Goal: Contribute content: Contribute content

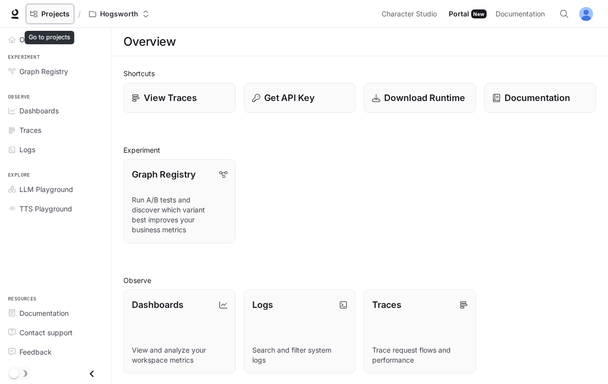
click at [54, 15] on span "Projects" at bounding box center [55, 14] width 28 height 8
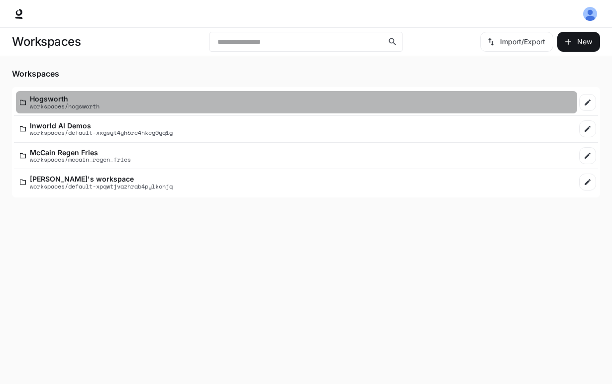
click at [60, 98] on p "Hogsworth" at bounding box center [65, 98] width 70 height 7
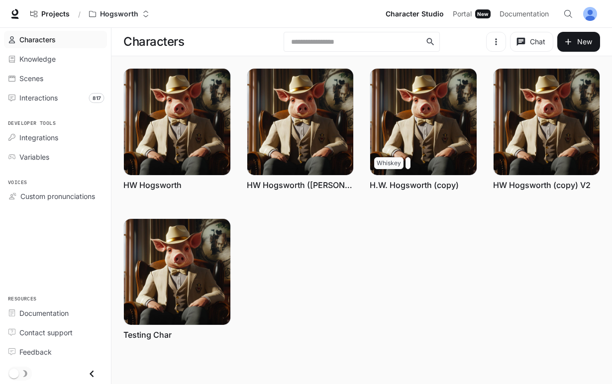
click at [243, 32] on div "Characters" at bounding box center [201, 42] width 156 height 20
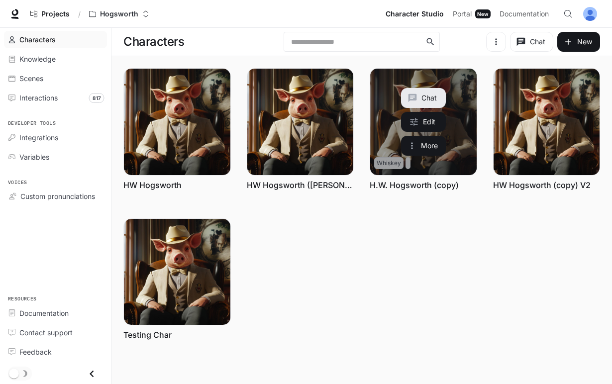
click at [428, 183] on link "H.W. Hogsworth (copy)" at bounding box center [414, 185] width 89 height 11
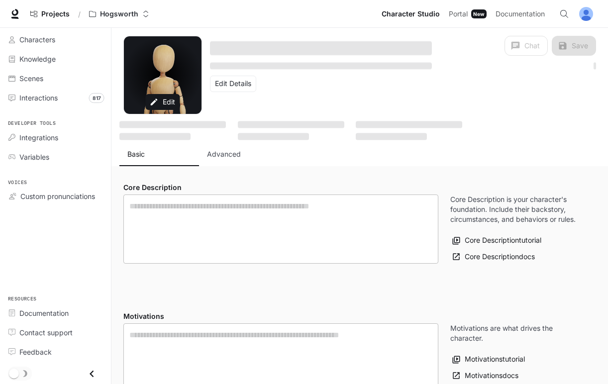
type textarea "**********"
type input "**********"
type textarea "**********"
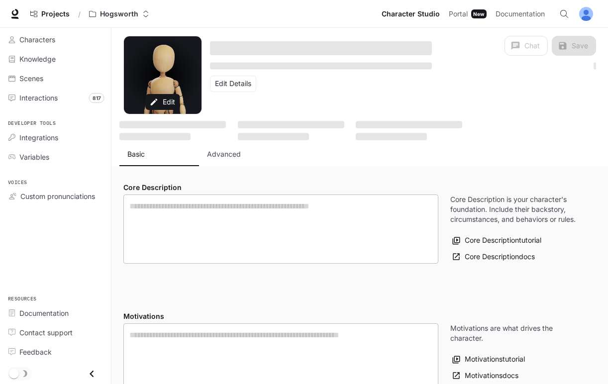
type input "*"
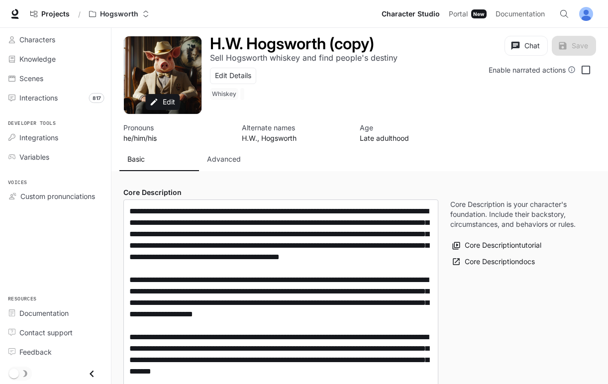
type input "**********"
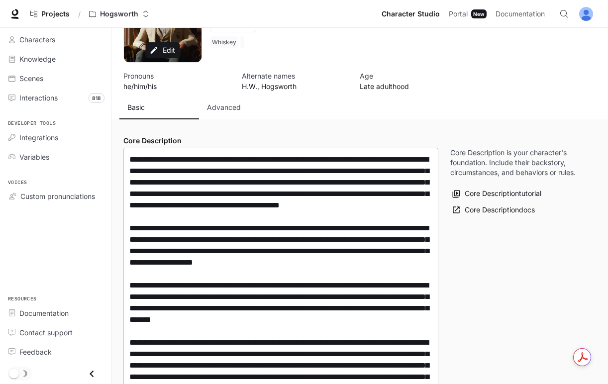
scroll to position [38, 0]
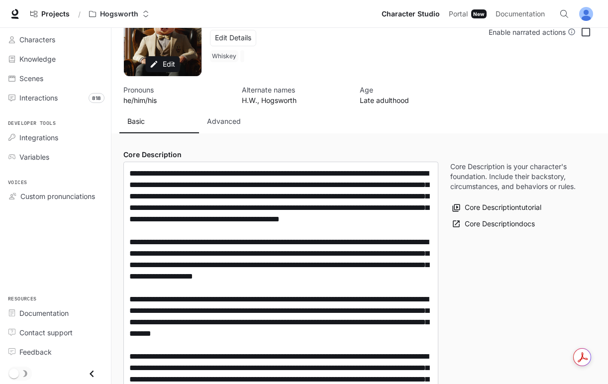
click at [219, 120] on p "Advanced" at bounding box center [224, 121] width 34 height 10
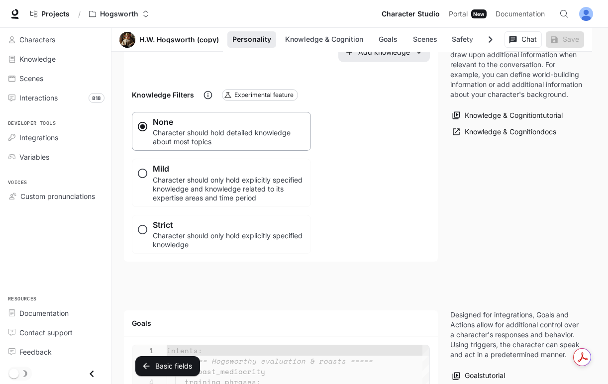
scroll to position [1176, 0]
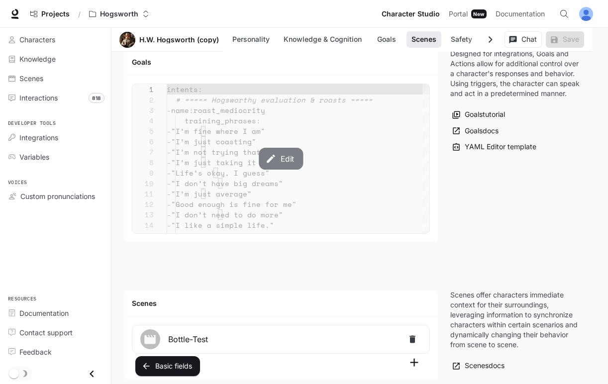
click at [280, 157] on button "Edit" at bounding box center [281, 159] width 44 height 22
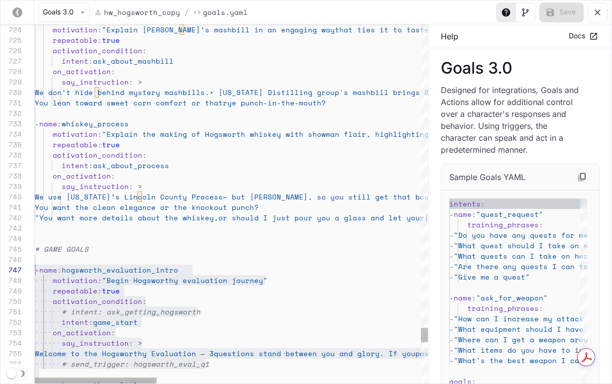
scroll to position [42, 0]
drag, startPoint x: 232, startPoint y: 289, endPoint x: 3, endPoint y: 250, distance: 232.8
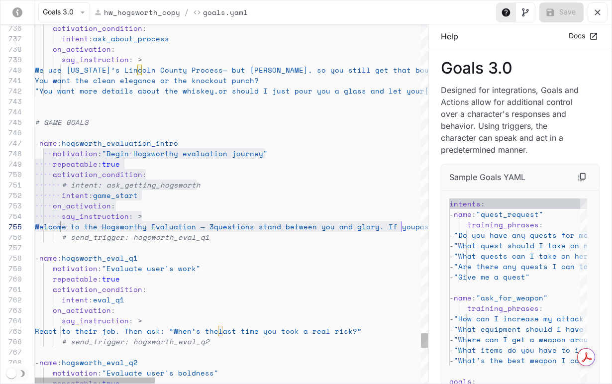
scroll to position [73, 874]
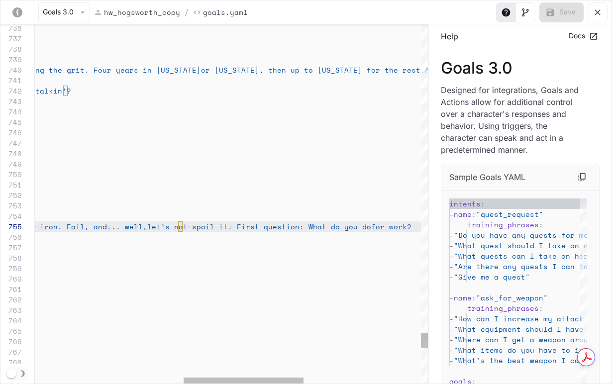
drag, startPoint x: 42, startPoint y: 152, endPoint x: 431, endPoint y: 226, distance: 395.8
click at [429, 226] on div "757 758 754 755 756 752 753 751 750 749 748 747 746 745 744 743 742 740 741 739…" at bounding box center [214, 203] width 428 height 359
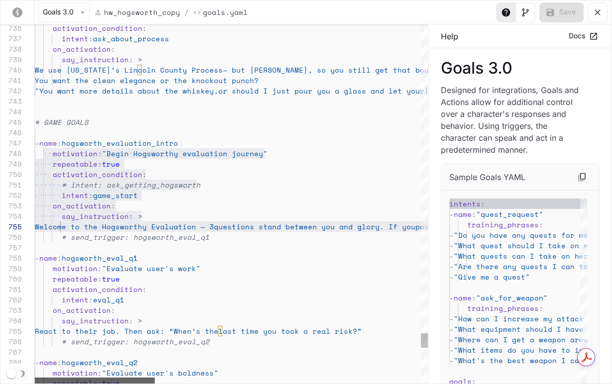
click at [76, 370] on div "- name : hogsworth_eval_q1 say_instruction : > Welcome to the Hogsworthy Evalua…" at bounding box center [231, 203] width 393 height 359
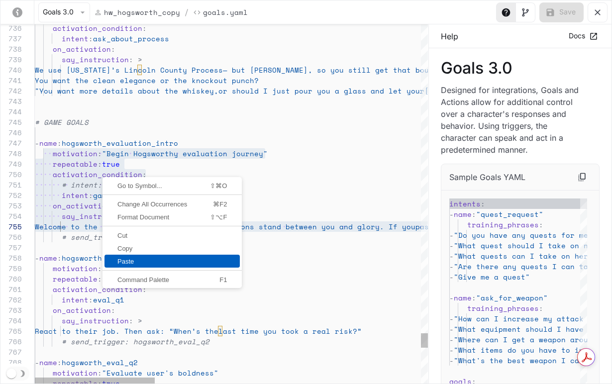
click at [140, 263] on span "Paste" at bounding box center [172, 261] width 135 height 6
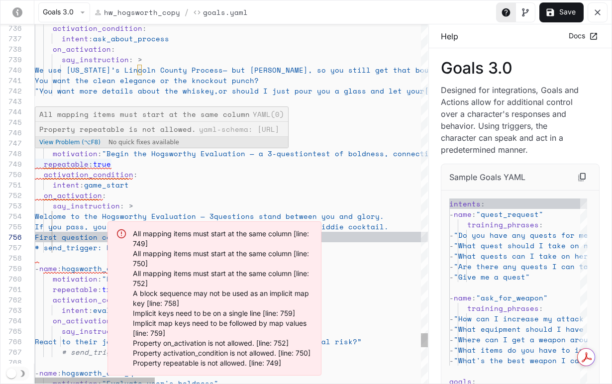
click at [41, 163] on span "yaml-editor" at bounding box center [39, 164] width 9 height 10
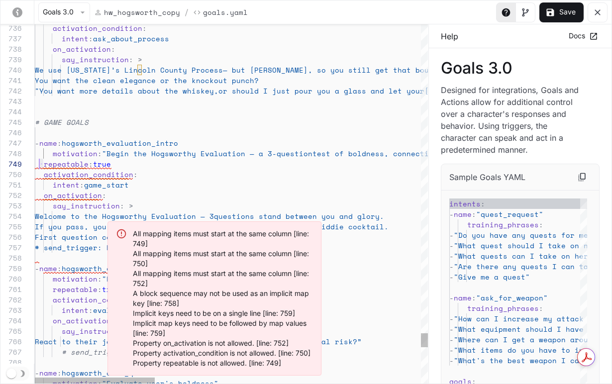
scroll to position [84, 4]
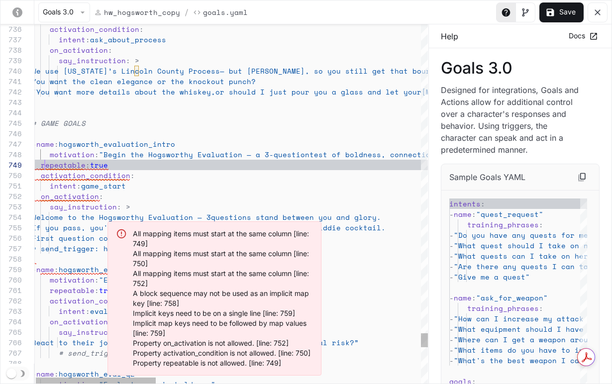
click at [45, 165] on span "repeatable" at bounding box center [63, 165] width 45 height 10
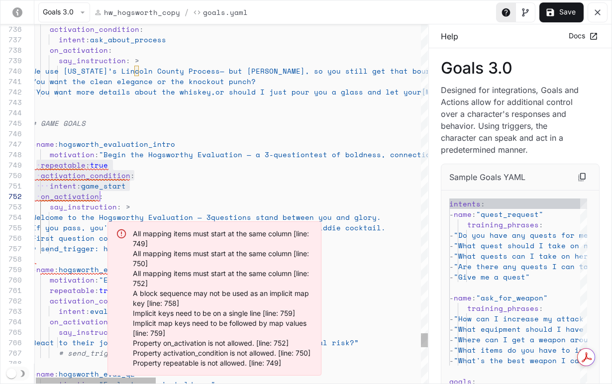
scroll to position [84, 94]
drag, startPoint x: 43, startPoint y: 162, endPoint x: 231, endPoint y: 260, distance: 212.0
click at [232, 262] on div "758 759 754 755 757 752 753 751 750 749 748 747 746 745 744 743 742 740 741 739…" at bounding box center [214, 203] width 428 height 359
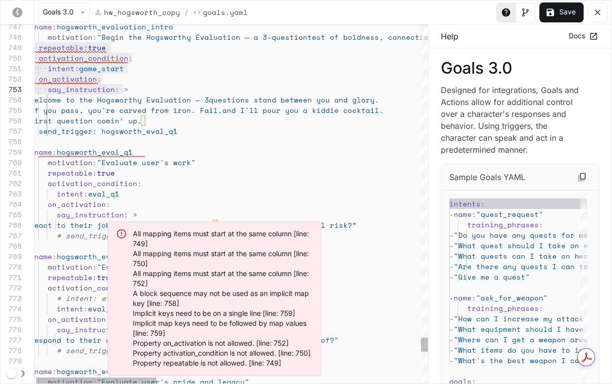
scroll to position [84, 132]
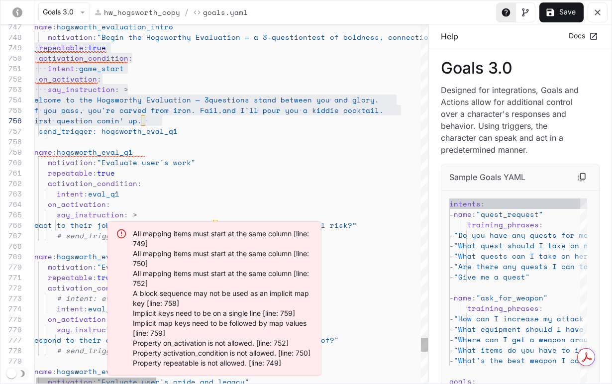
scroll to position [84, 141]
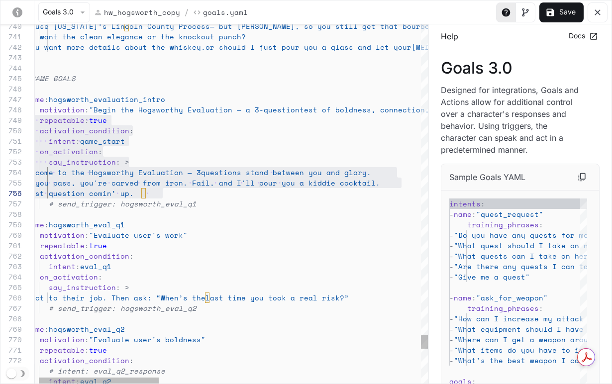
drag, startPoint x: 209, startPoint y: 174, endPoint x: 197, endPoint y: 168, distance: 13.8
click at [181, 172] on span "Welcome to the Hogsworthy Evaluation — 3" at bounding box center [111, 172] width 179 height 10
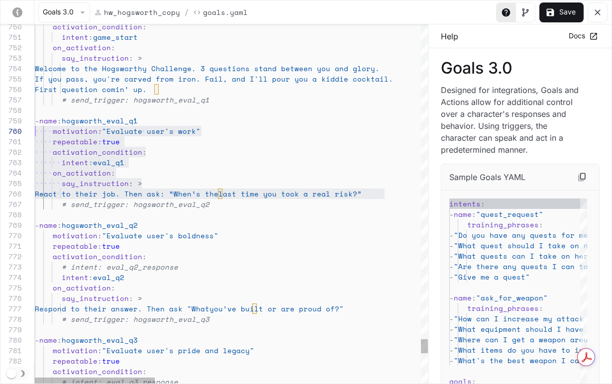
scroll to position [94, 0]
drag, startPoint x: 392, startPoint y: 190, endPoint x: 0, endPoint y: 131, distance: 395.7
click at [0, 131] on div "758 759 754 755 757 752 753 760 761 762 763 764 765 766 767 768 769 756 770 771…" at bounding box center [214, 203] width 428 height 359
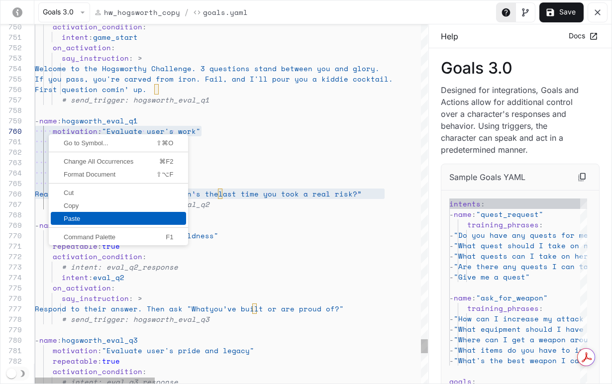
click at [84, 220] on span "Paste" at bounding box center [118, 219] width 135 height 6
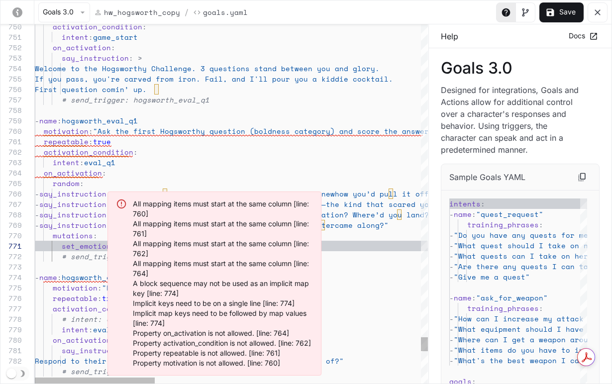
scroll to position [84, 51]
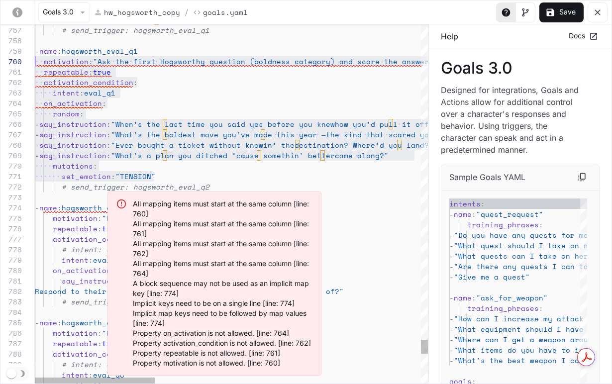
scroll to position [94, 0]
drag, startPoint x: 120, startPoint y: 171, endPoint x: -14, endPoint y: 65, distance: 170.5
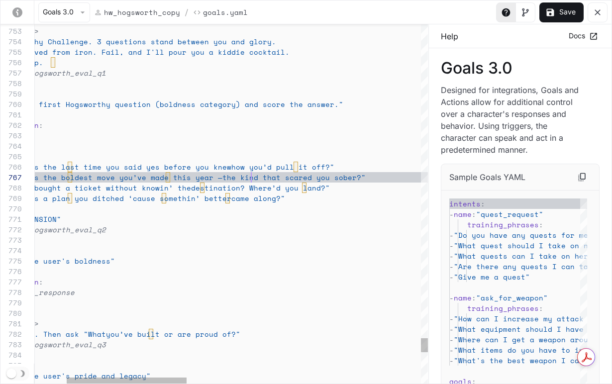
scroll to position [63, 320]
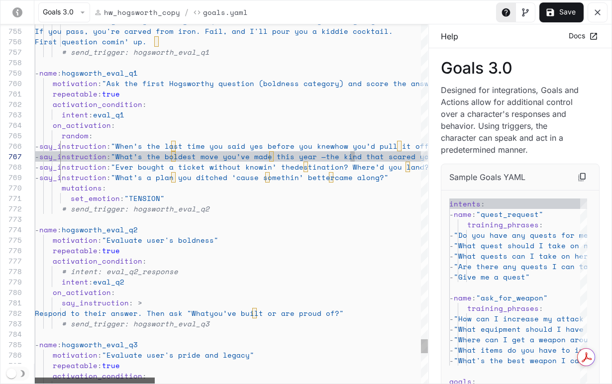
click at [57, 381] on div "yaml-editor" at bounding box center [95, 381] width 120 height 6
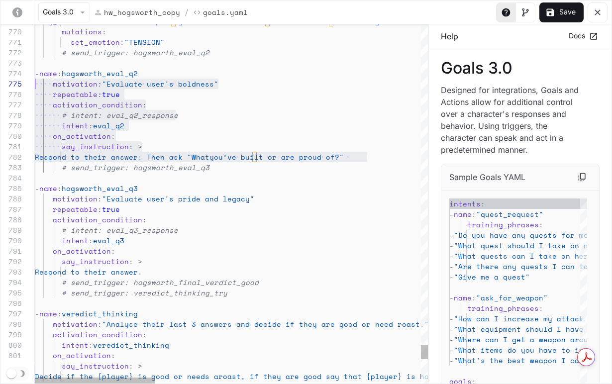
scroll to position [42, 0]
drag, startPoint x: 394, startPoint y: 153, endPoint x: -6, endPoint y: 84, distance: 405.7
click at [0, 84] on html "Skip to main content Projects / Hogsworth Character Studio Character Studio Por…" at bounding box center [306, 353] width 612 height 3059
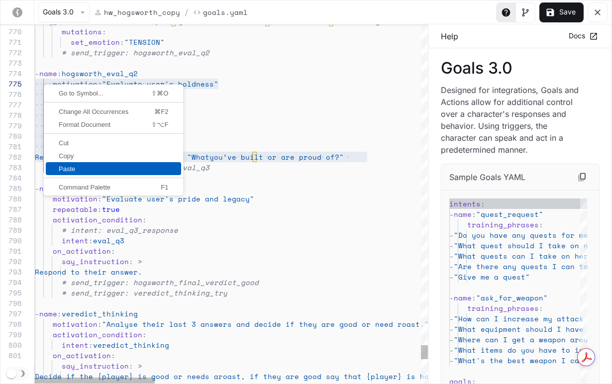
click at [76, 169] on span "Paste" at bounding box center [113, 169] width 135 height 6
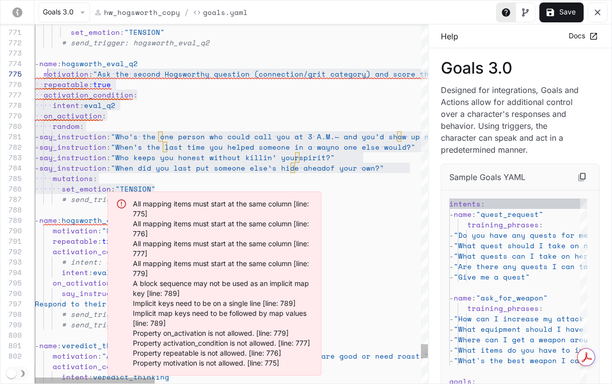
scroll to position [42, 0]
drag, startPoint x: 154, startPoint y: 139, endPoint x: 23, endPoint y: 75, distance: 145.4
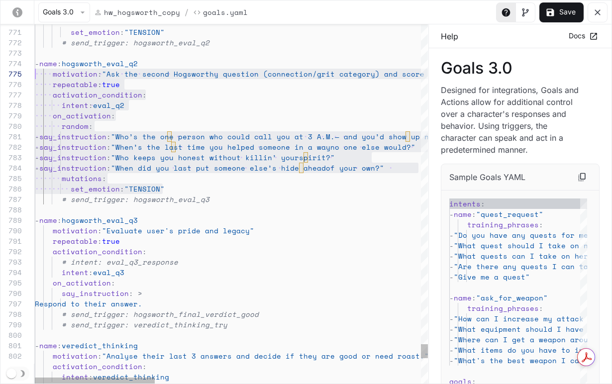
click at [204, 226] on span ""Evaluate user's pride and legacy"" at bounding box center [178, 231] width 152 height 10
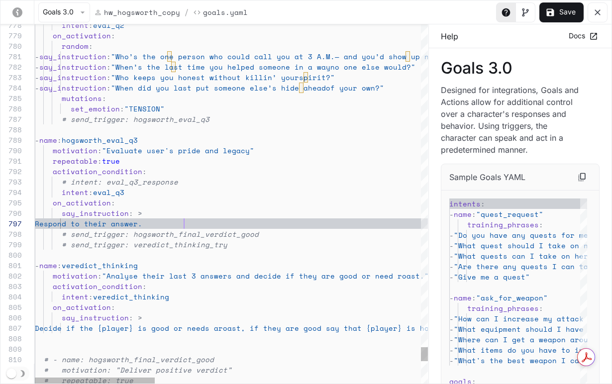
scroll to position [63, 149]
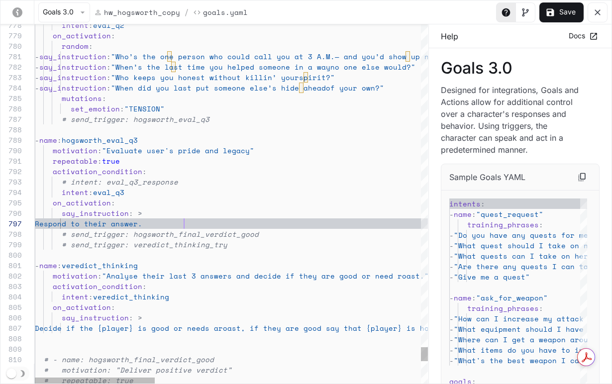
scroll to position [52, 73]
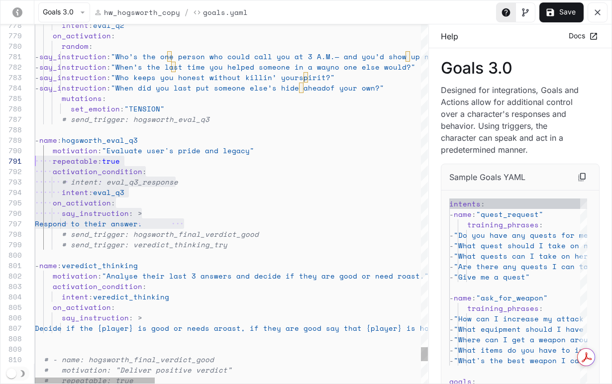
scroll to position [94, 0]
drag, startPoint x: 194, startPoint y: 224, endPoint x: 6, endPoint y: 152, distance: 201.1
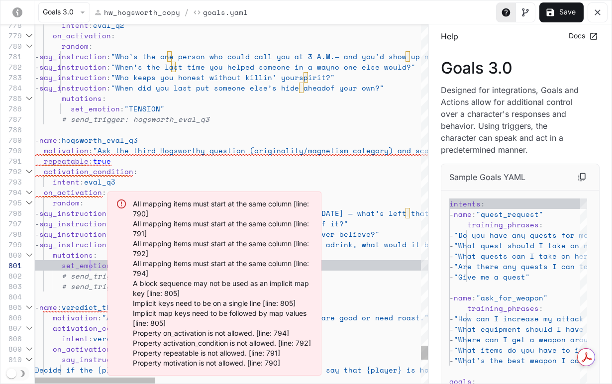
scroll to position [0, 55]
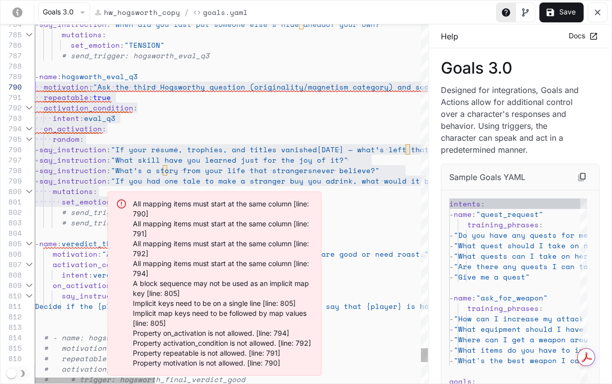
scroll to position [94, 0]
drag, startPoint x: 162, startPoint y: 132, endPoint x: 20, endPoint y: 83, distance: 149.6
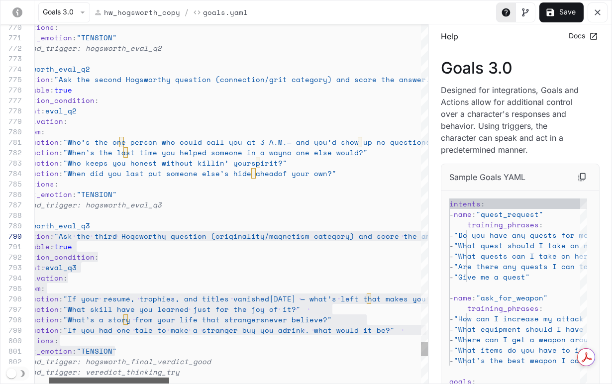
click at [141, 381] on div "yaml-editor" at bounding box center [109, 381] width 120 height 6
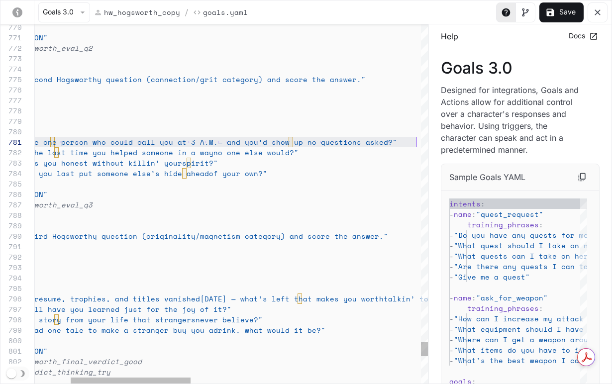
scroll to position [0, 503]
drag, startPoint x: 129, startPoint y: 142, endPoint x: 437, endPoint y: 143, distance: 307.6
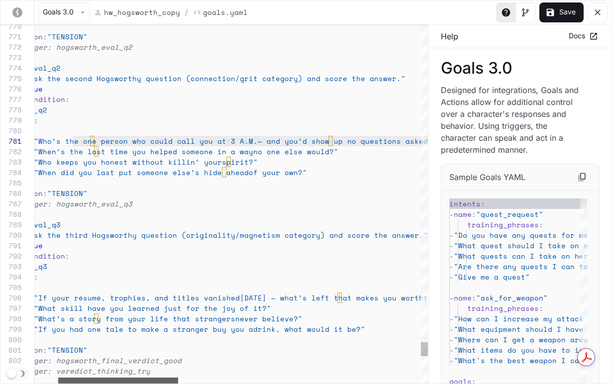
click at [127, 379] on div "yaml-editor" at bounding box center [118, 381] width 120 height 6
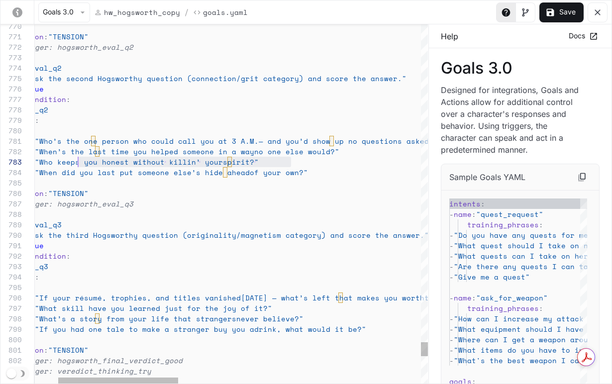
scroll to position [21, 115]
drag, startPoint x: 295, startPoint y: 161, endPoint x: 74, endPoint y: 163, distance: 221.0
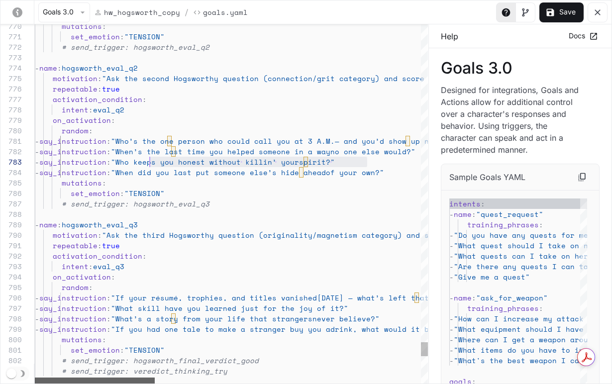
click at [115, 382] on div "yaml-editor" at bounding box center [95, 381] width 120 height 6
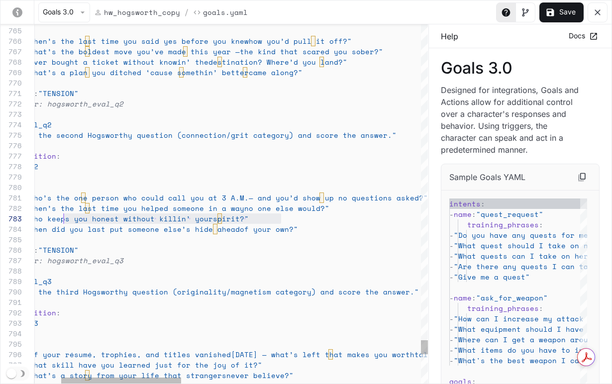
click at [111, 222] on span ""Who keeps you honest without killin’ your" at bounding box center [119, 219] width 188 height 10
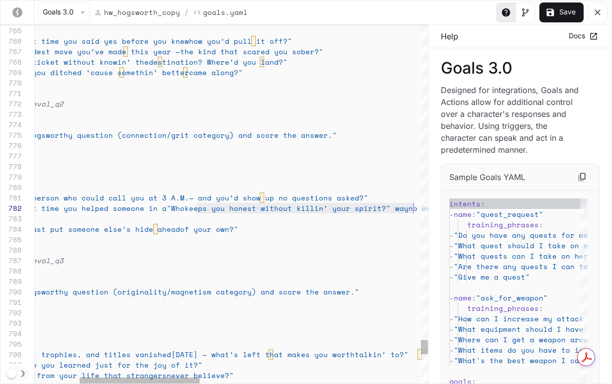
scroll to position [10, 525]
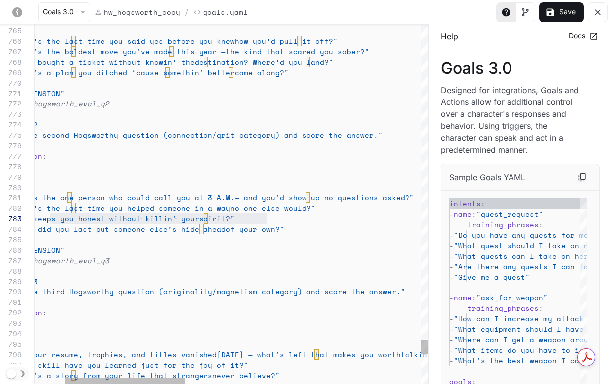
click at [279, 216] on div "- say_instruction : "Who keeps you honest without killin’ your spirit?"" at bounding box center [567, 219] width 1265 height 10
drag, startPoint x: 269, startPoint y: 219, endPoint x: 48, endPoint y: 219, distance: 221.0
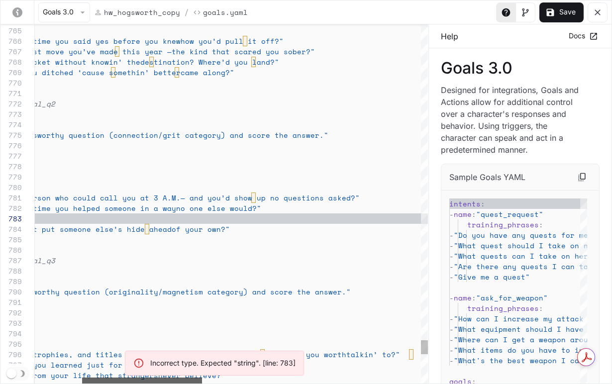
click at [187, 381] on div "yaml-editor" at bounding box center [142, 381] width 120 height 6
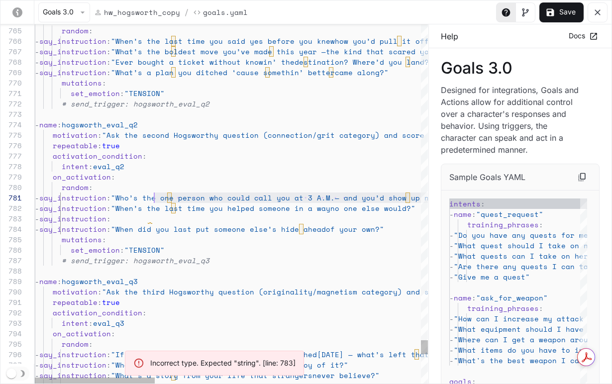
scroll to position [0, 115]
drag, startPoint x: 396, startPoint y: 198, endPoint x: 149, endPoint y: 197, distance: 246.9
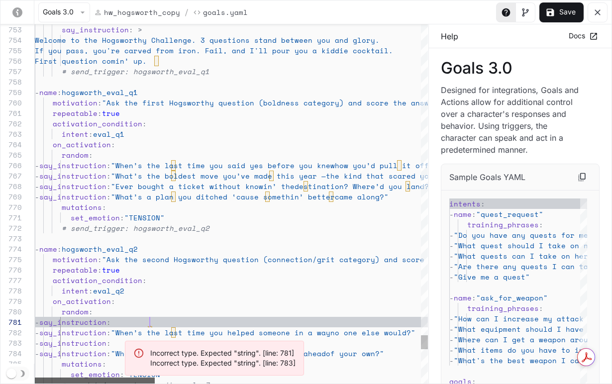
click at [111, 381] on div "yaml-editor" at bounding box center [95, 381] width 120 height 6
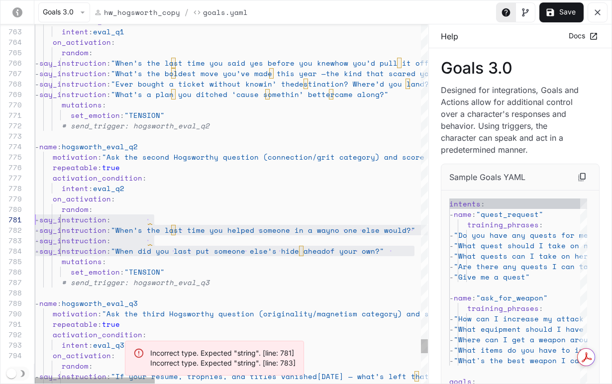
scroll to position [0, 0]
drag, startPoint x: 418, startPoint y: 252, endPoint x: -19, endPoint y: 215, distance: 438.7
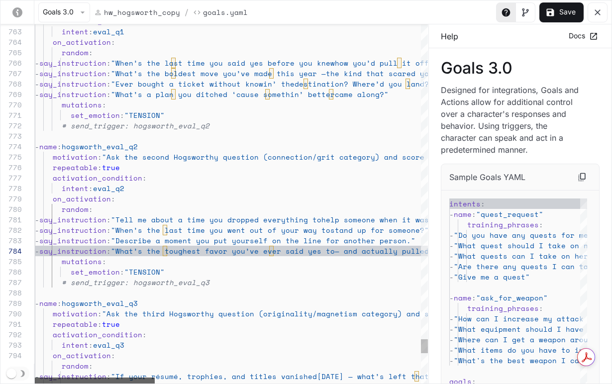
click at [37, 383] on div "yaml-editor" at bounding box center [95, 381] width 120 height 6
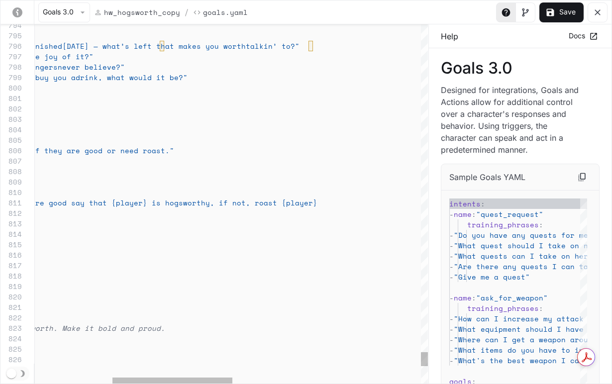
click at [284, 203] on span "orthy, if not, roast {player}" at bounding box center [253, 203] width 130 height 10
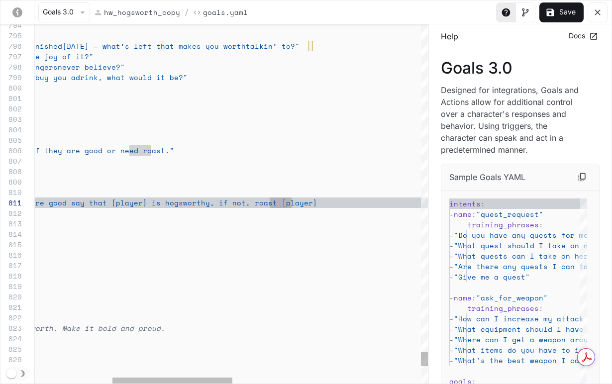
scroll to position [94, 103]
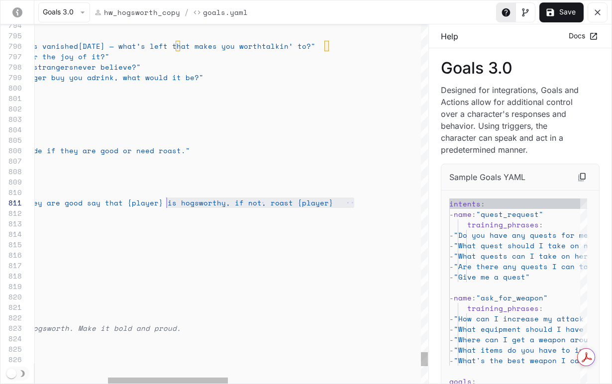
scroll to position [0, 0]
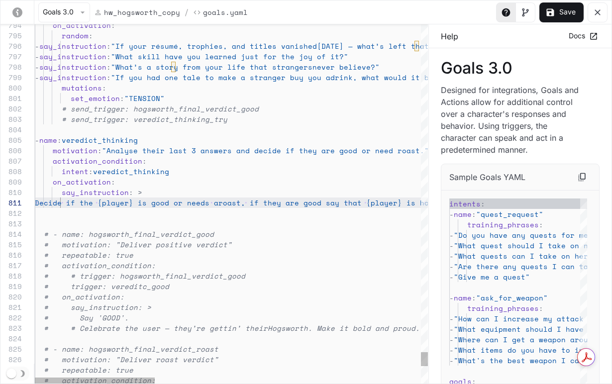
drag, startPoint x: 315, startPoint y: 199, endPoint x: -73, endPoint y: 199, distance: 387.8
click at [0, 199] on html "Skip to main content Projects / Hogsworth Character Studio Character Studio Por…" at bounding box center [306, 353] width 612 height 3059
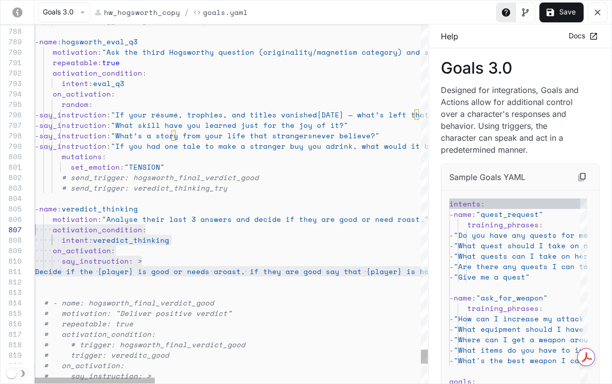
scroll to position [52, 0]
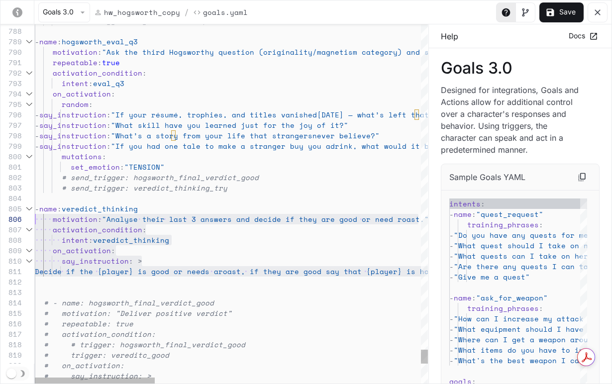
drag, startPoint x: 394, startPoint y: 273, endPoint x: 12, endPoint y: 222, distance: 384.7
click at [12, 222] on div "798 799 800 801 802 803 804 805 806 807 808 809 810 811 812 813 814 815 816 817…" at bounding box center [214, 203] width 428 height 359
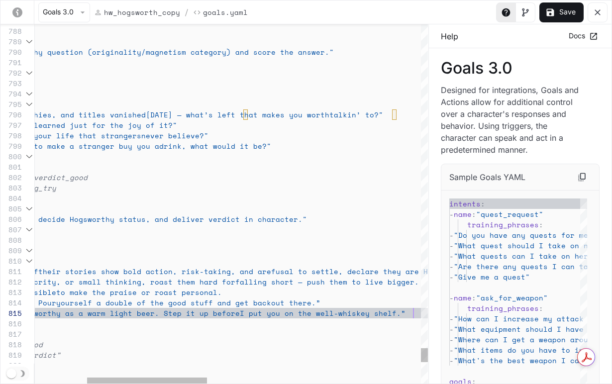
scroll to position [42, 550]
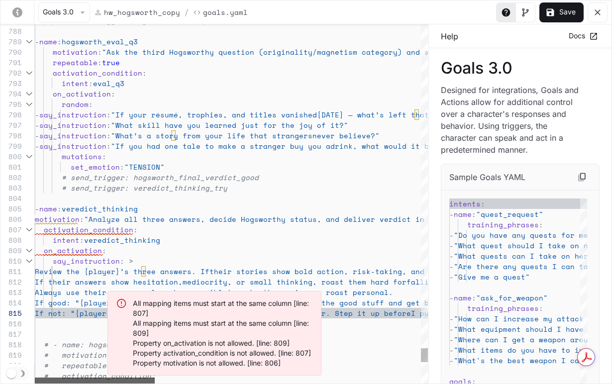
click at [30, 375] on div "Goals 3.0 hw_hogsworth_copy / Goals.yaml Save 798 799 800 801 802 803 804 805 8…" at bounding box center [306, 192] width 612 height 384
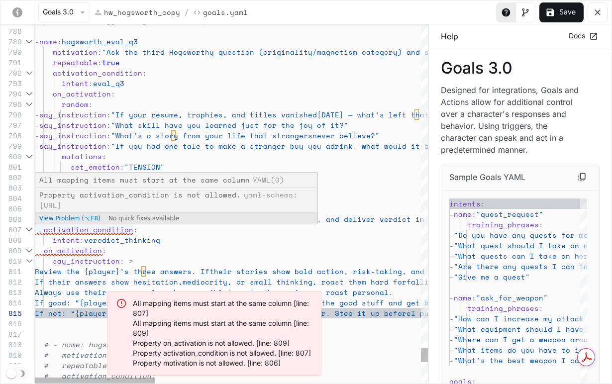
scroll to position [63, 4]
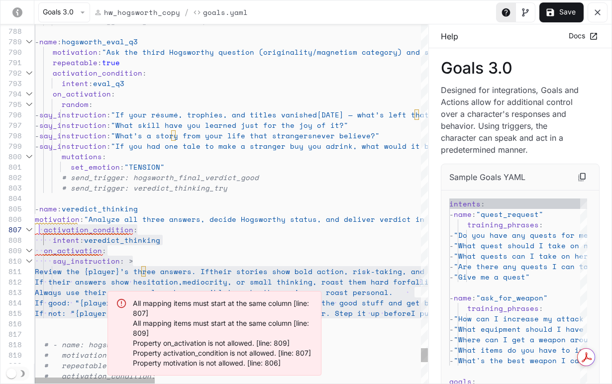
click at [35, 220] on span "motivation" at bounding box center [57, 219] width 45 height 10
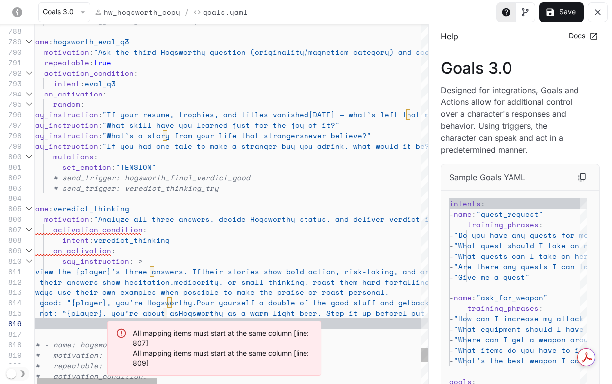
scroll to position [63, 25]
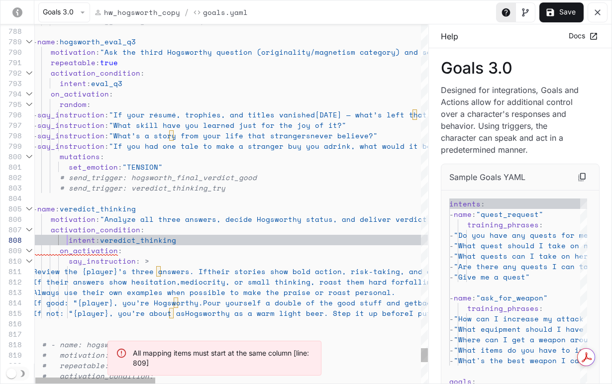
scroll to position [73, 34]
drag, startPoint x: 66, startPoint y: 242, endPoint x: 61, endPoint y: 265, distance: 22.9
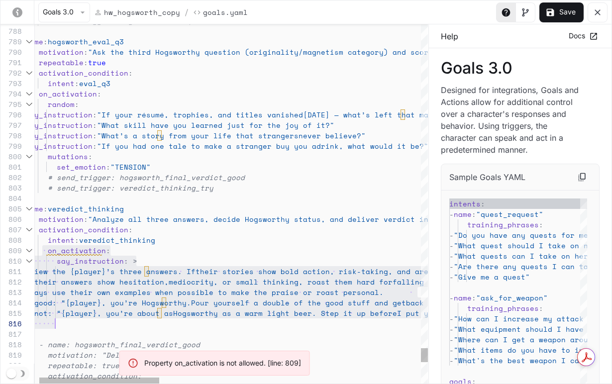
scroll to position [84, 34]
drag, startPoint x: 44, startPoint y: 251, endPoint x: 441, endPoint y: 322, distance: 403.5
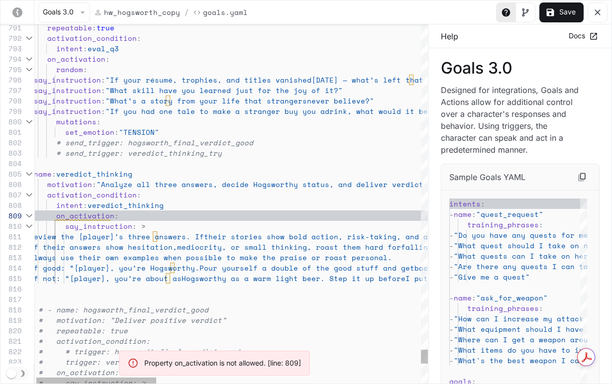
scroll to position [84, 25]
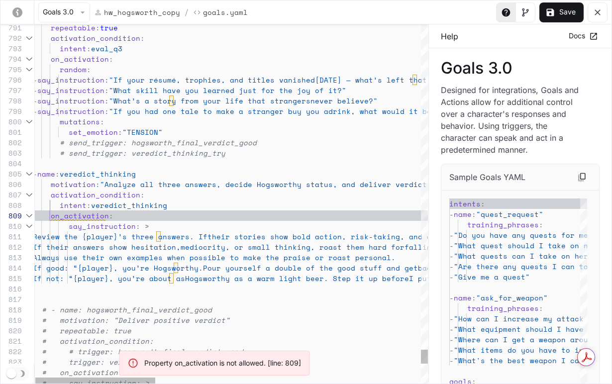
scroll to position [84, 17]
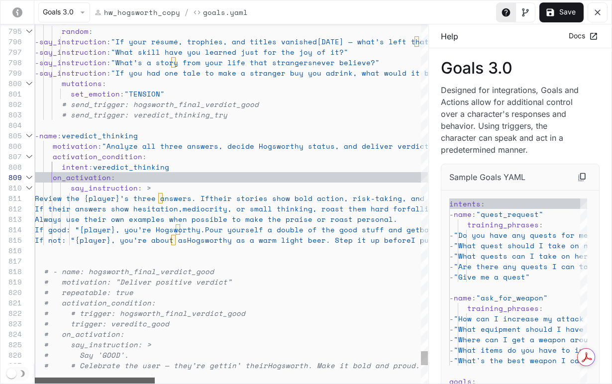
click at [106, 384] on div "yaml-editor" at bounding box center [95, 381] width 120 height 6
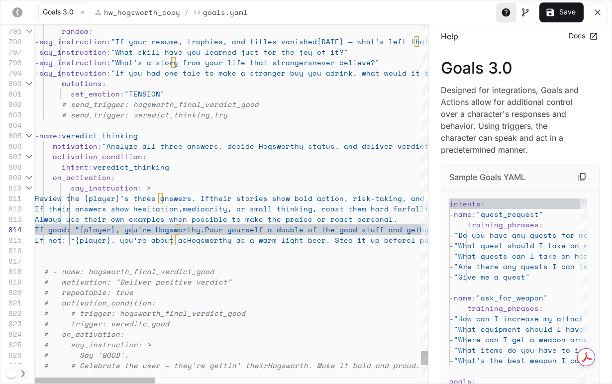
click at [147, 217] on span "Always use their own examples when possi" at bounding box center [124, 219] width 179 height 10
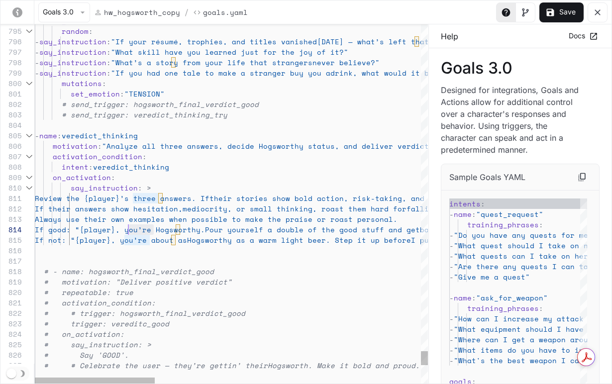
scroll to position [31, 85]
drag, startPoint x: 153, startPoint y: 230, endPoint x: 121, endPoint y: 230, distance: 31.9
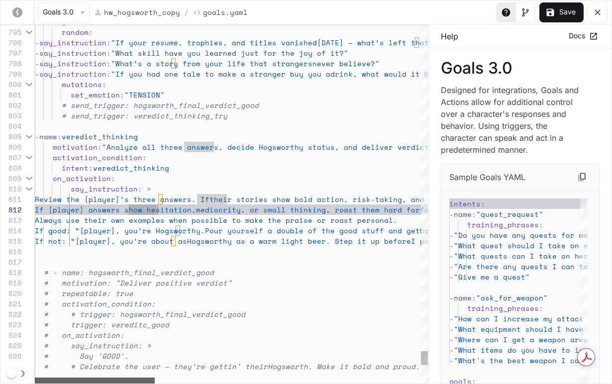
click at [93, 375] on div "- say_instruction : "What’s a story from your life that strangers never believe…" at bounding box center [231, 203] width 393 height 359
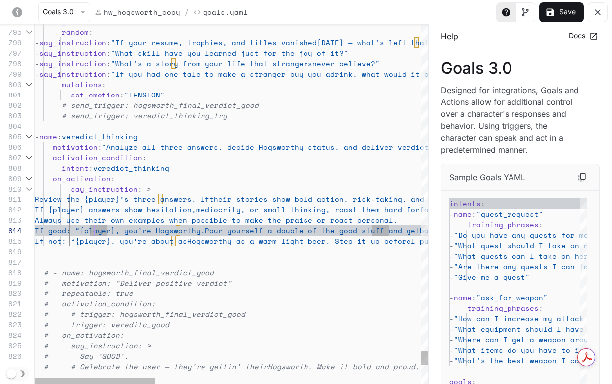
scroll to position [31, 60]
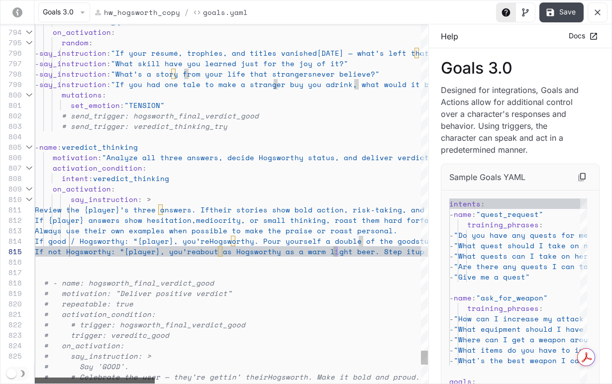
click at [62, 372] on div "- say_instruction : "What’s a story from your life that strangers never believe…" at bounding box center [231, 203] width 393 height 359
click at [564, 10] on button "Save" at bounding box center [562, 12] width 44 height 20
click at [136, 216] on span "If {player} answers show hesitation," at bounding box center [115, 220] width 161 height 10
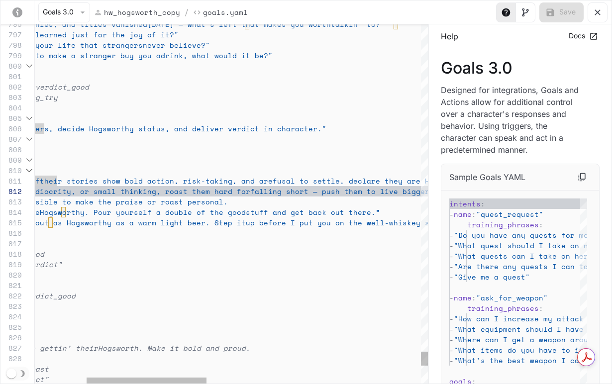
click at [47, 380] on div "yaml-editor" at bounding box center [228, 381] width 386 height 6
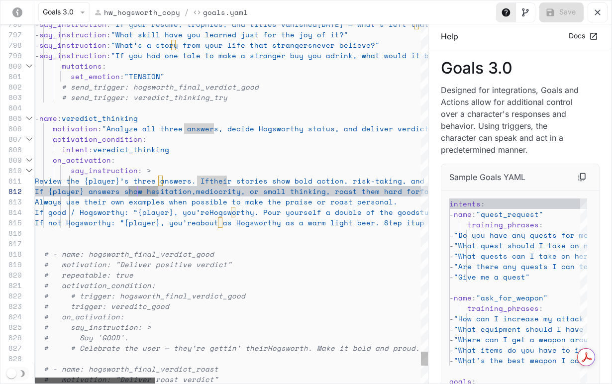
click at [35, 378] on div "yaml-editor" at bounding box center [95, 381] width 120 height 6
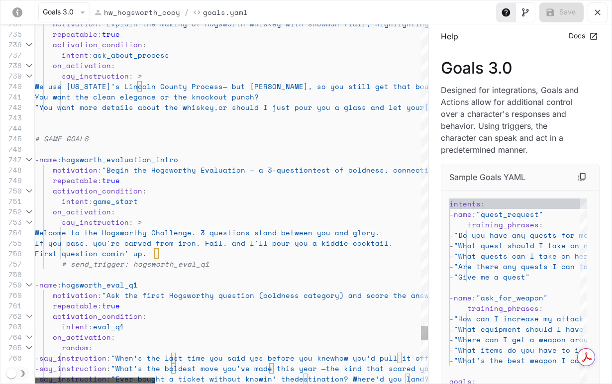
click at [35, 378] on div "yaml-editor" at bounding box center [95, 381] width 120 height 6
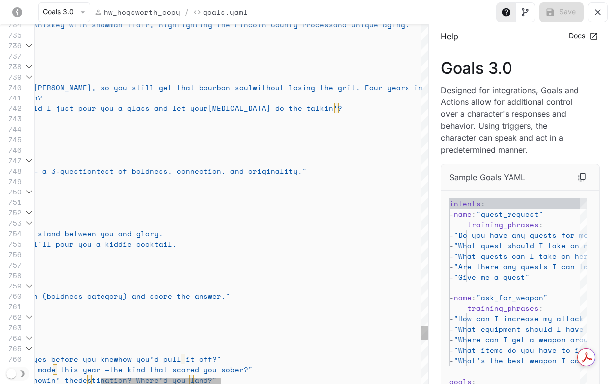
scroll to position [73, 473]
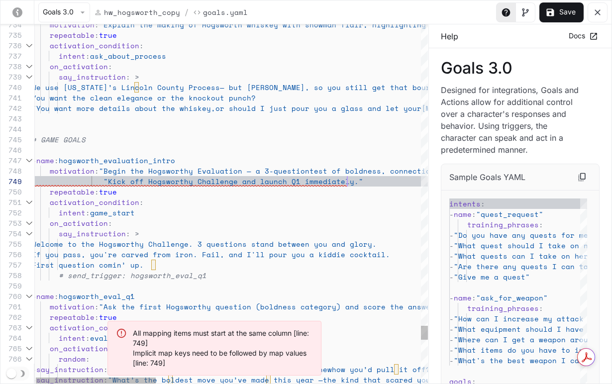
scroll to position [0, 55]
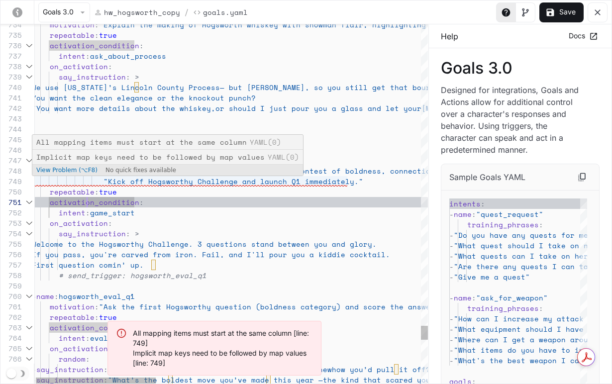
scroll to position [84, 81]
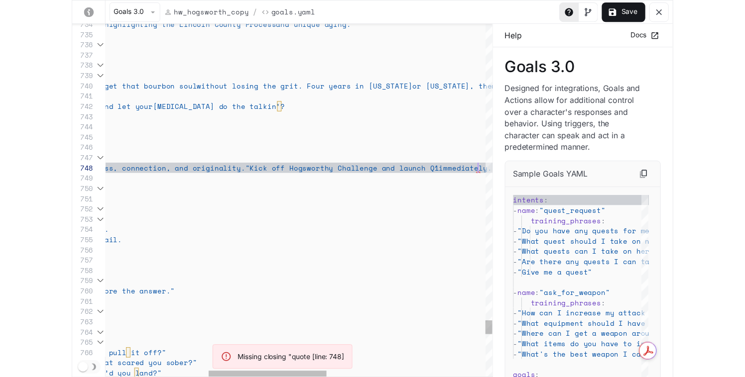
scroll to position [73, 720]
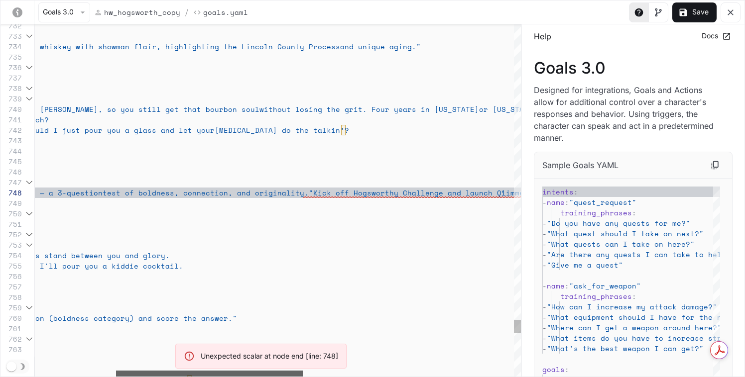
click at [257, 371] on div "yaml-editor" at bounding box center [209, 374] width 187 height 6
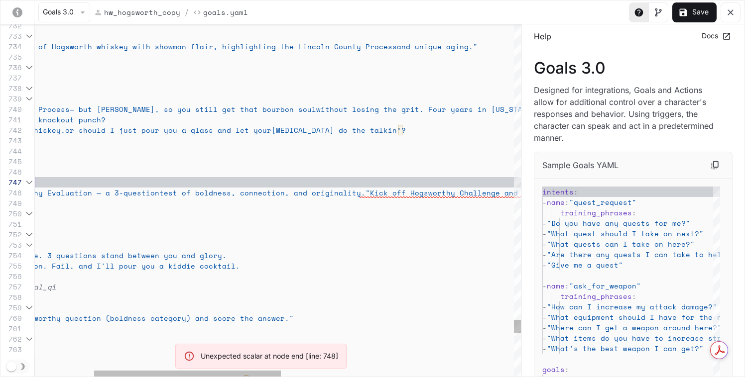
drag, startPoint x: 308, startPoint y: 181, endPoint x: 301, endPoint y: 189, distance: 10.6
click at [303, 186] on div "- name : hogsworth_evaluation_intro" at bounding box center [504, 182] width 1244 height 10
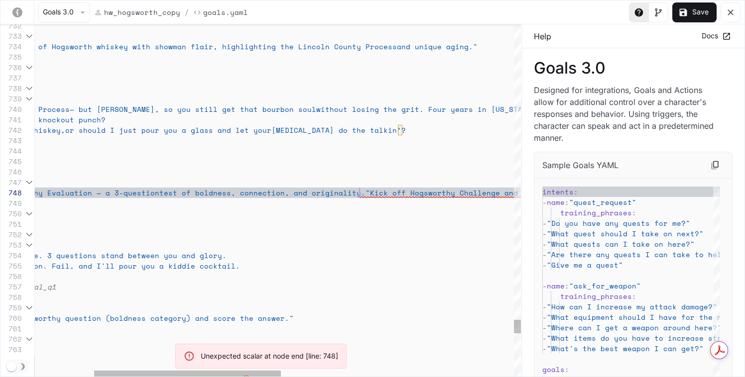
scroll to position [73, 478]
drag, startPoint x: 359, startPoint y: 192, endPoint x: 387, endPoint y: 196, distance: 28.1
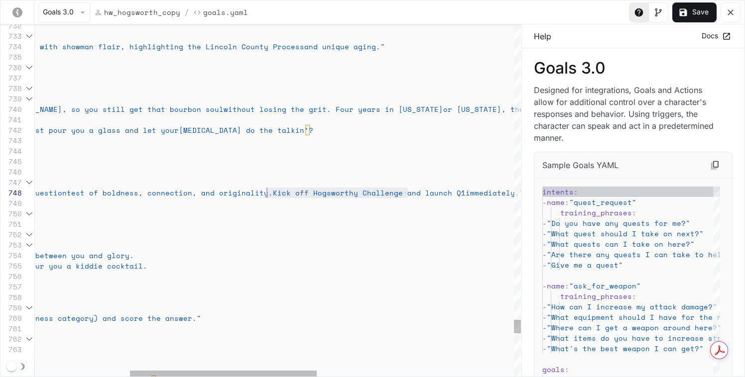
drag, startPoint x: 408, startPoint y: 193, endPoint x: 267, endPoint y: 197, distance: 141.4
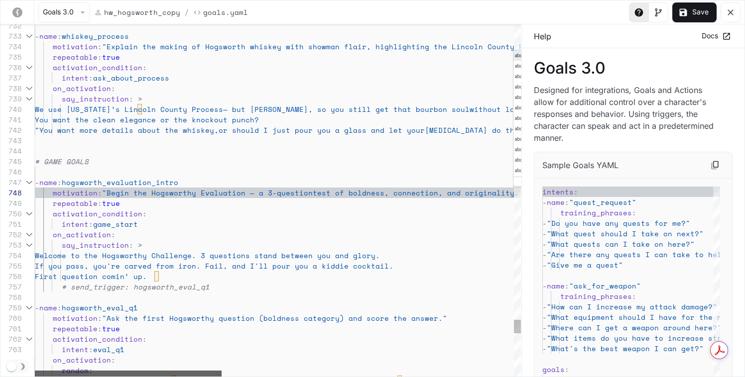
click at [37, 372] on div "yaml-editor" at bounding box center [128, 374] width 187 height 6
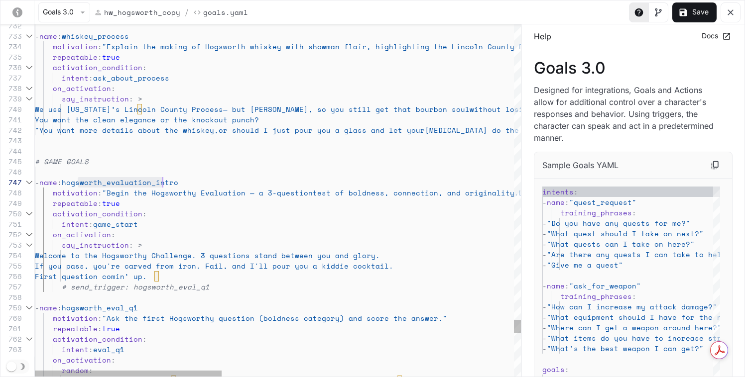
scroll to position [63, 136]
drag, startPoint x: 77, startPoint y: 181, endPoint x: 172, endPoint y: 185, distance: 94.7
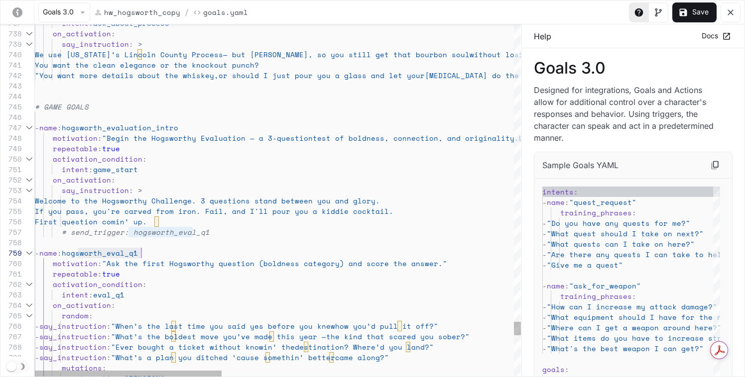
scroll to position [84, 115]
drag, startPoint x: 77, startPoint y: 252, endPoint x: 147, endPoint y: 252, distance: 70.2
click at [152, 252] on div "- name : hogsworth_eval_q1" at bounding box center [657, 253] width 1244 height 10
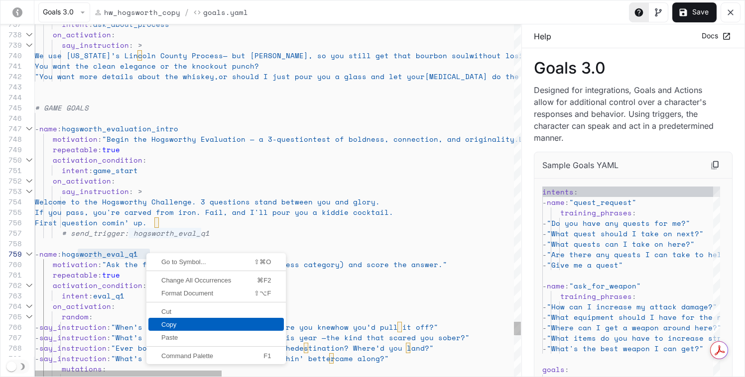
click at [175, 324] on span "Copy" at bounding box center [215, 325] width 135 height 6
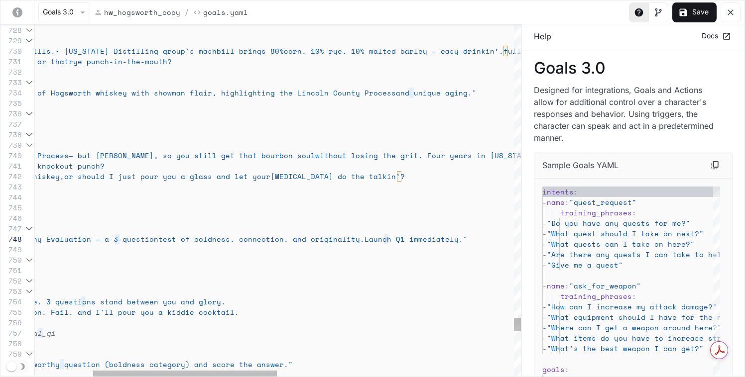
scroll to position [73, 512]
click at [391, 238] on span "Launch Q1 immediately."" at bounding box center [415, 239] width 103 height 10
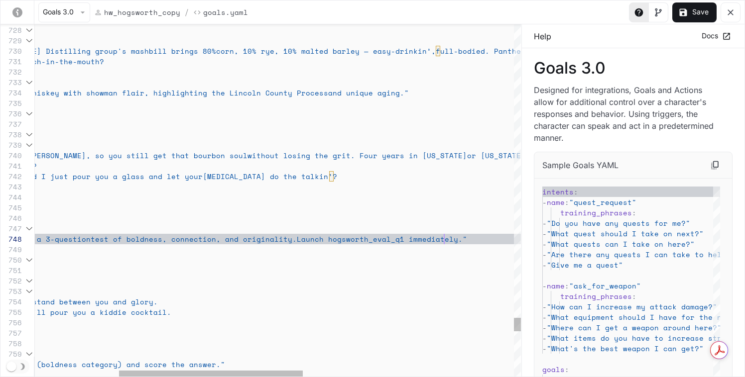
drag, startPoint x: 446, startPoint y: 238, endPoint x: 517, endPoint y: 245, distance: 71.5
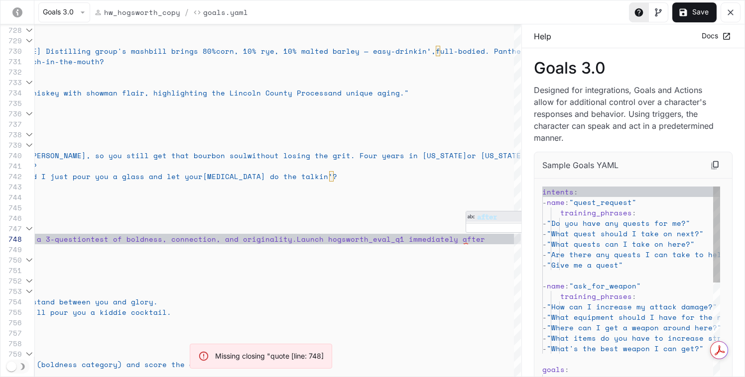
scroll to position [73, 656]
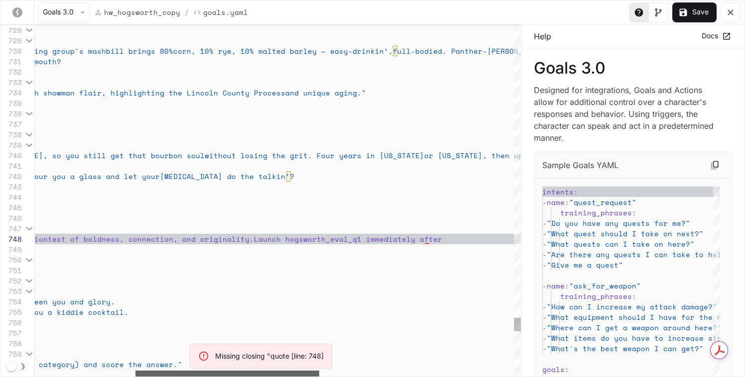
click at [168, 360] on div "repeatable : true motivation : "Ask the first Hogsworthy question (boldness cat…" at bounding box center [278, 200] width 486 height 352
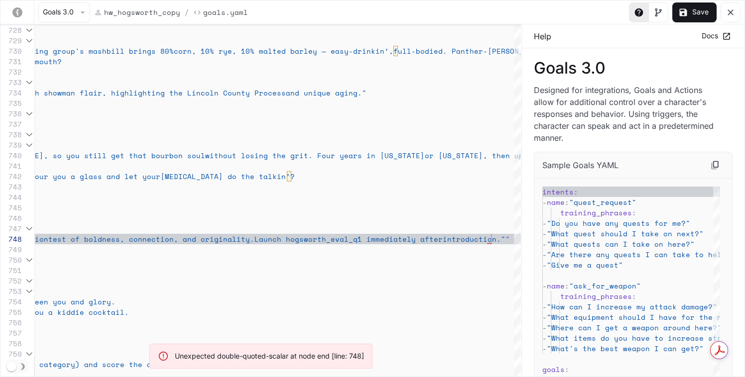
scroll to position [73, 716]
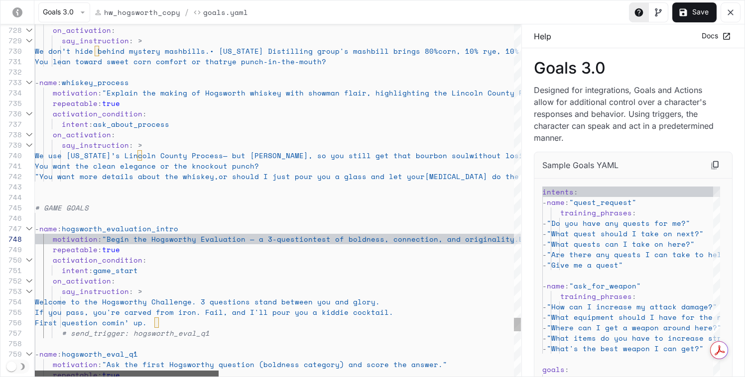
click at [35, 371] on div "yaml-editor" at bounding box center [127, 374] width 184 height 6
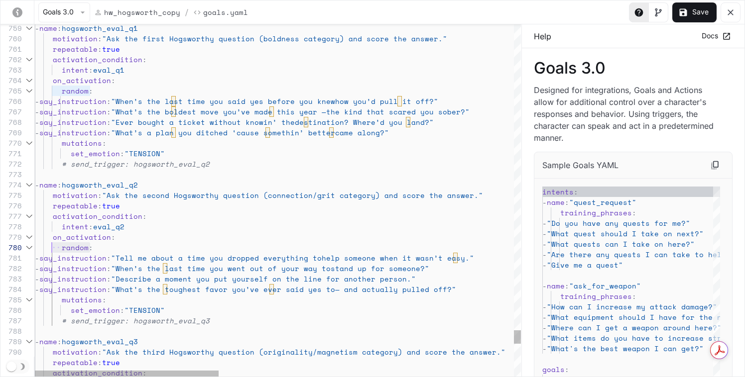
scroll to position [94, 0]
drag, startPoint x: 92, startPoint y: 248, endPoint x: 27, endPoint y: 249, distance: 64.2
click at [27, 249] on div "761 760 759 762 763 764 765 766 767 768 769 770 771 772 773 774 775 776 777 778…" at bounding box center [260, 200] width 520 height 352
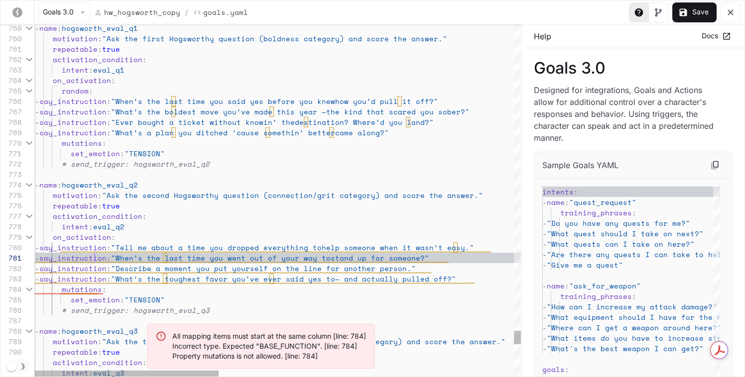
scroll to position [0, 60]
click at [95, 258] on span "say_instruction" at bounding box center [72, 258] width 67 height 10
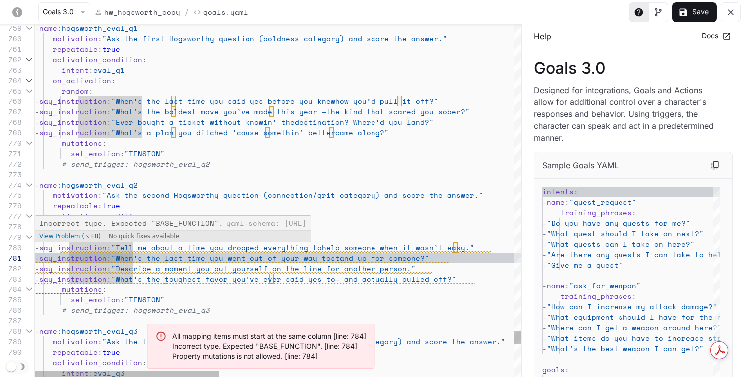
scroll to position [94, 0]
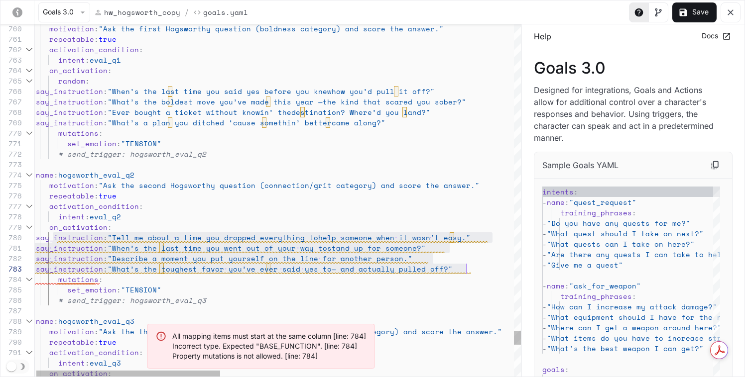
scroll to position [94, 440]
drag, startPoint x: 53, startPoint y: 234, endPoint x: 477, endPoint y: 271, distance: 426.2
click at [432, 233] on span "help someone when it wasn’t easy."" at bounding box center [394, 237] width 152 height 10
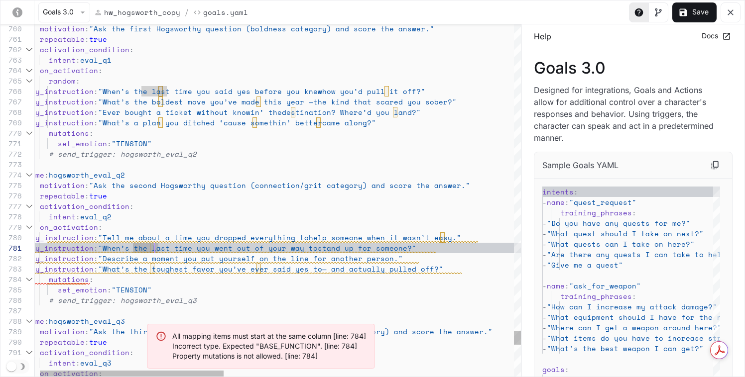
scroll to position [84, 77]
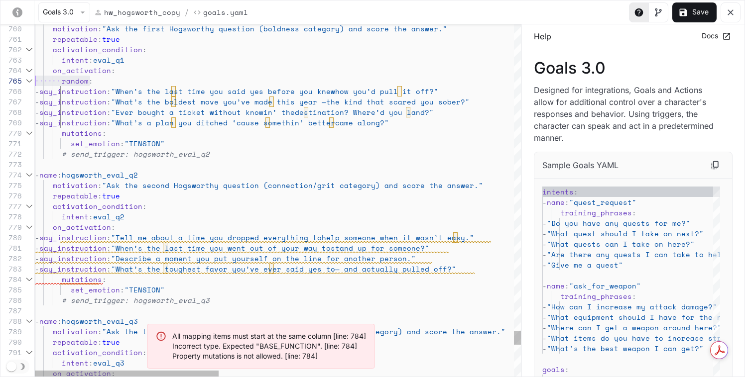
scroll to position [42, 0]
drag, startPoint x: 87, startPoint y: 82, endPoint x: 24, endPoint y: 81, distance: 62.2
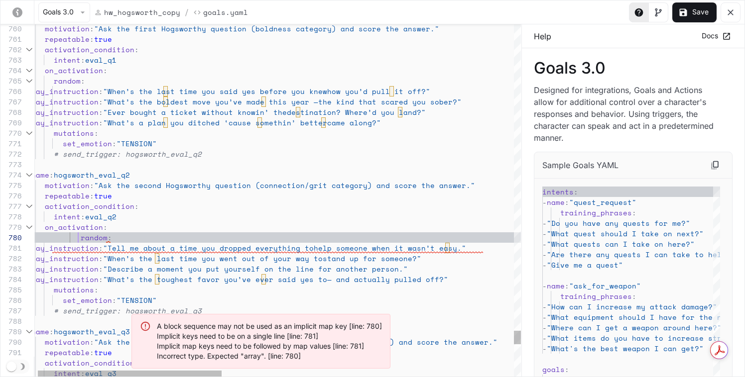
scroll to position [94, 51]
drag, startPoint x: 76, startPoint y: 236, endPoint x: 131, endPoint y: 231, distance: 54.9
click at [76, 236] on span "yaml-editor" at bounding box center [54, 237] width 54 height 10
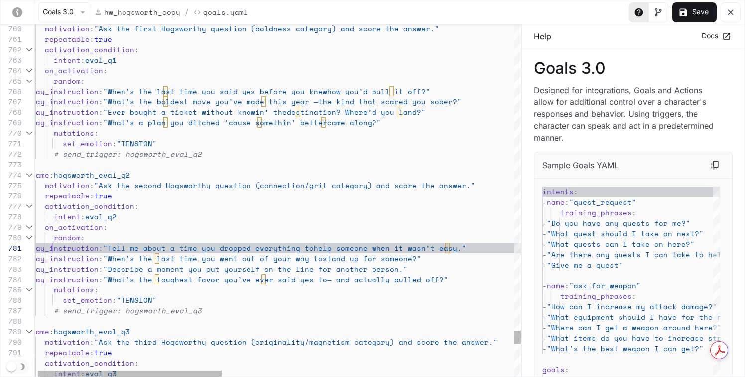
scroll to position [0, 25]
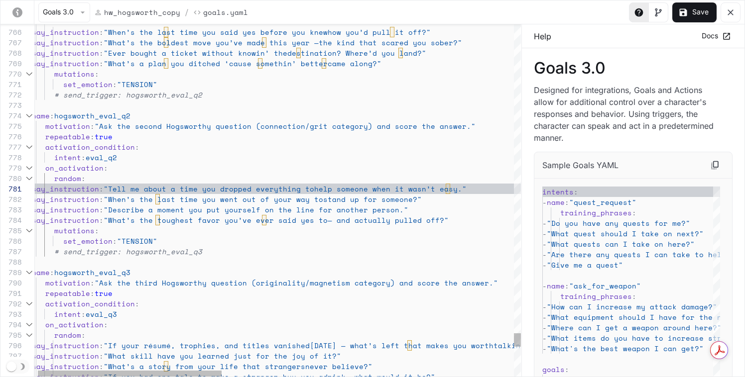
click at [81, 181] on span ":" at bounding box center [83, 178] width 4 height 10
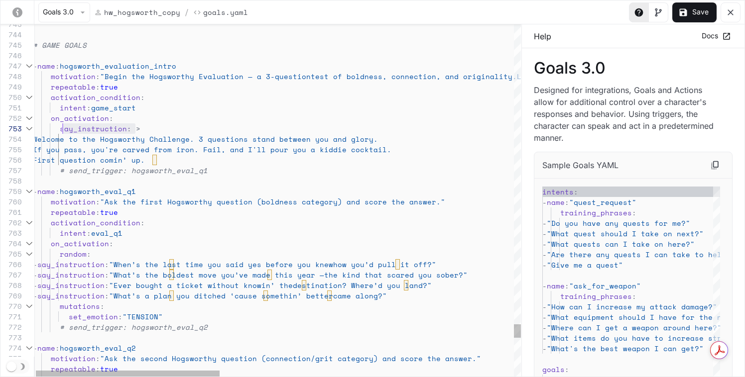
scroll to position [21, 25]
drag, startPoint x: 137, startPoint y: 129, endPoint x: 57, endPoint y: 131, distance: 80.2
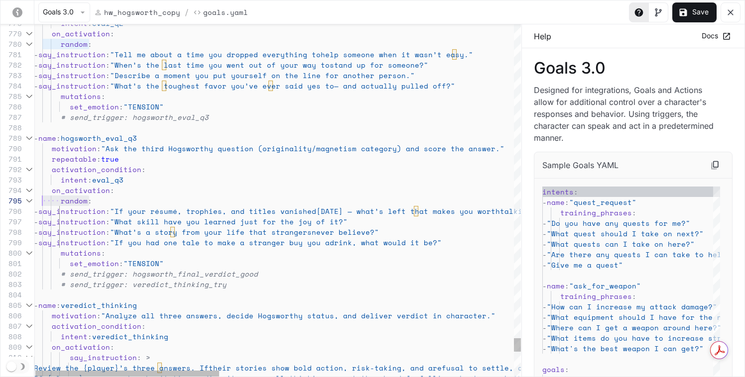
scroll to position [42, 0]
drag, startPoint x: 91, startPoint y: 200, endPoint x: 34, endPoint y: 201, distance: 56.3
click at [34, 201] on div "778 779 780 781 782 783 784 785 786 787 788 789 790 791 792 793 794 795 796 797…" at bounding box center [260, 200] width 520 height 352
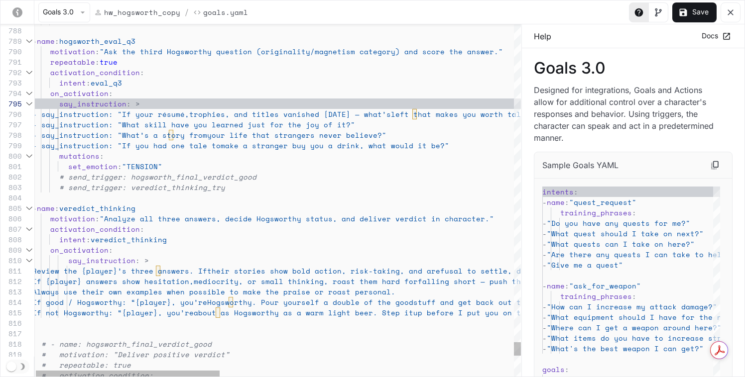
scroll to position [63, 98]
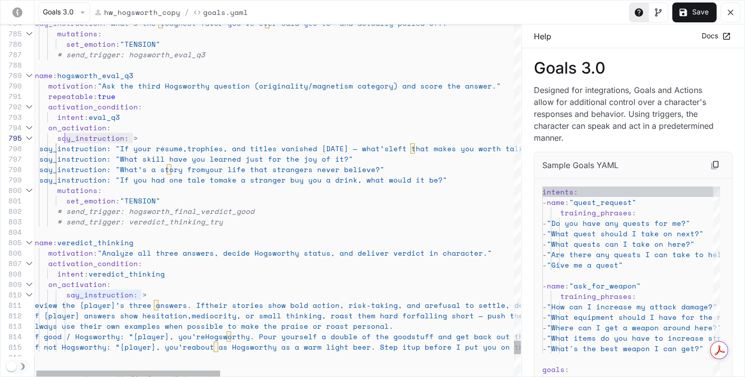
scroll to position [42, 25]
drag, startPoint x: 103, startPoint y: 137, endPoint x: 54, endPoint y: 138, distance: 48.8
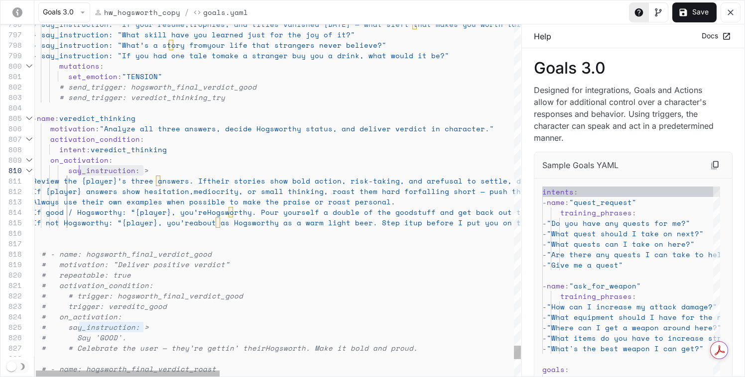
scroll to position [94, 43]
drag, startPoint x: 145, startPoint y: 170, endPoint x: 74, endPoint y: 169, distance: 71.2
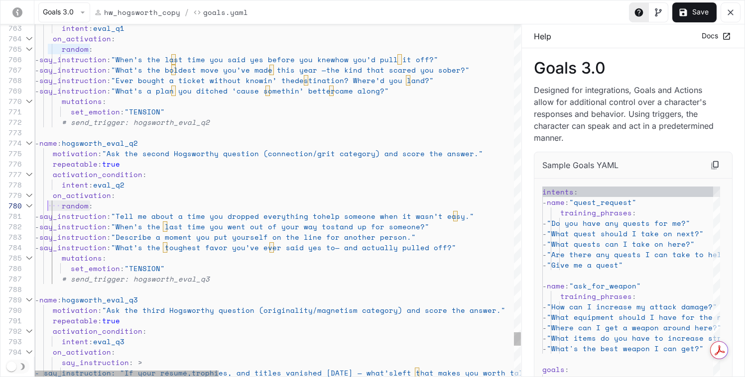
scroll to position [94, 0]
drag, startPoint x: 97, startPoint y: 206, endPoint x: 19, endPoint y: 210, distance: 77.8
click at [19, 210] on div "796 795 794 793 792 791 790 789 788 787 786 785 784 782 783 780 781 779 778 777…" at bounding box center [260, 200] width 520 height 352
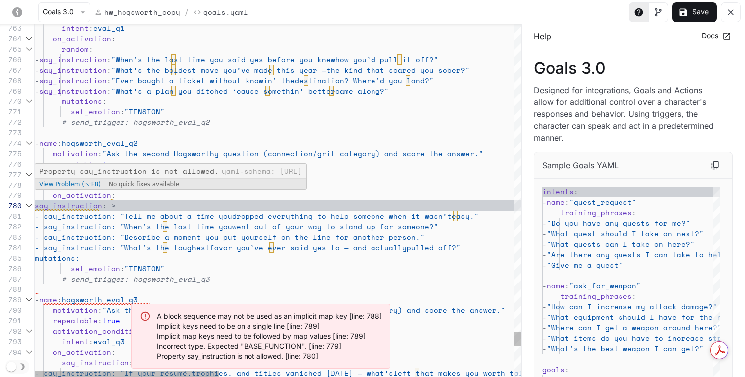
scroll to position [94, 4]
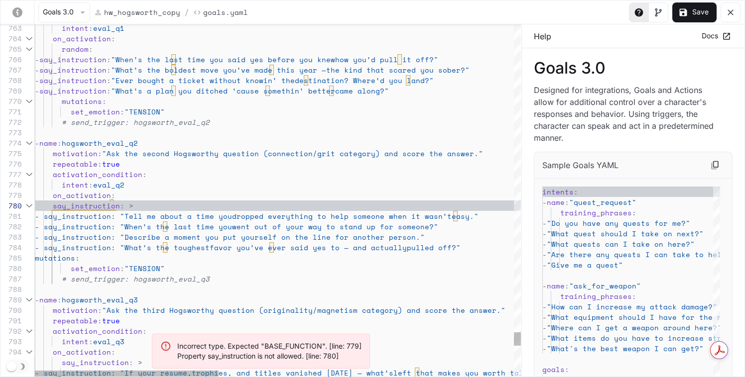
scroll to position [94, 25]
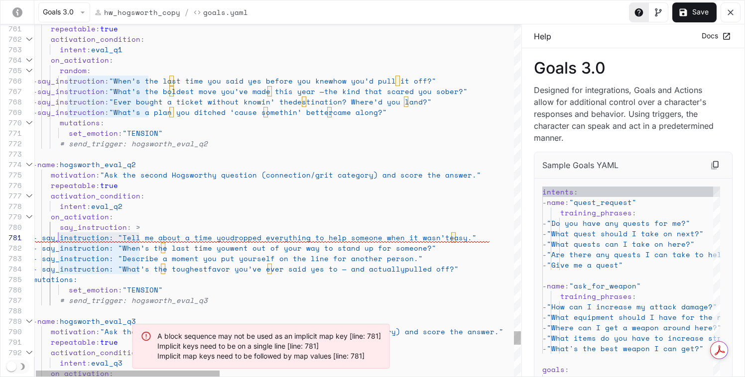
drag, startPoint x: 138, startPoint y: 235, endPoint x: 57, endPoint y: 236, distance: 80.7
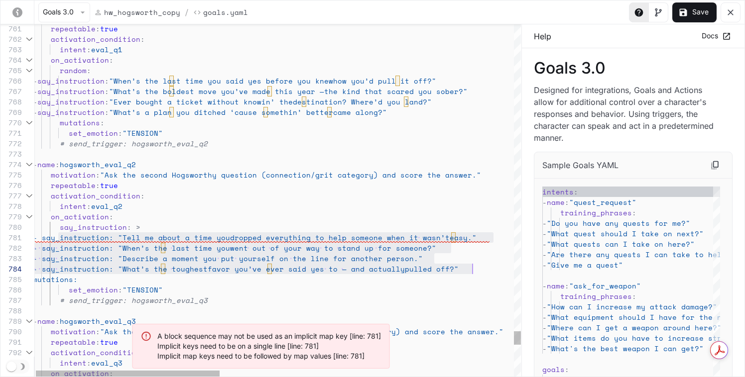
drag, startPoint x: 59, startPoint y: 237, endPoint x: 481, endPoint y: 272, distance: 423.0
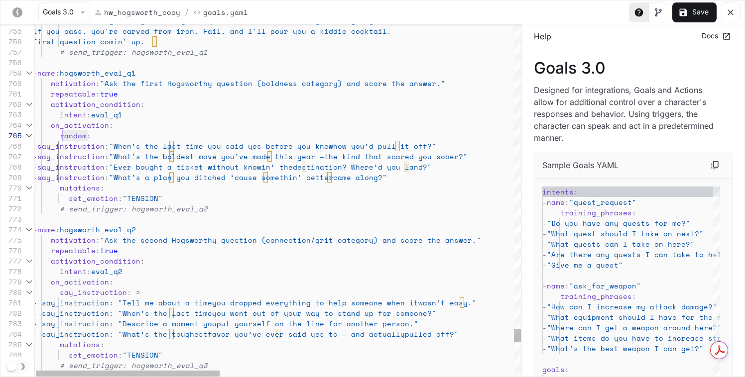
scroll to position [42, 25]
drag, startPoint x: 92, startPoint y: 138, endPoint x: 57, endPoint y: 137, distance: 35.4
click at [57, 137] on div "random :" at bounding box center [665, 135] width 1265 height 10
type textarea "**********"
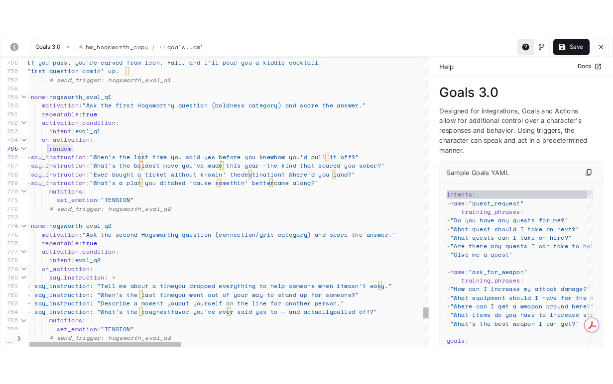
scroll to position [42, 103]
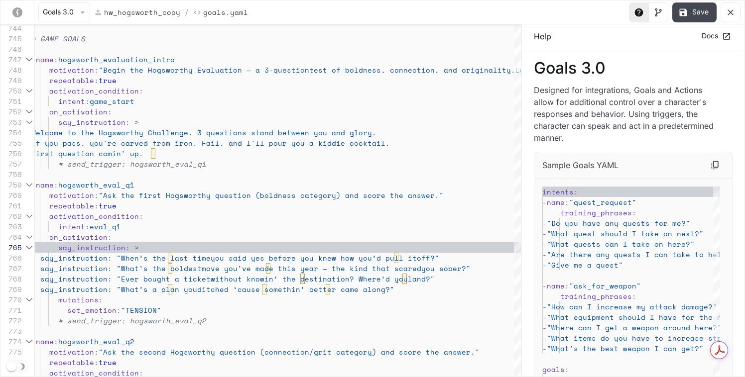
click at [612, 9] on button "Save" at bounding box center [694, 12] width 44 height 20
